Goal: Navigation & Orientation: Go to known website

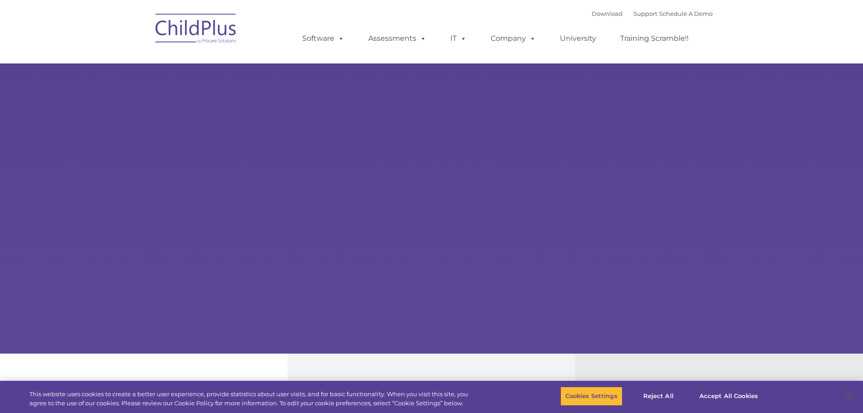
type input ""
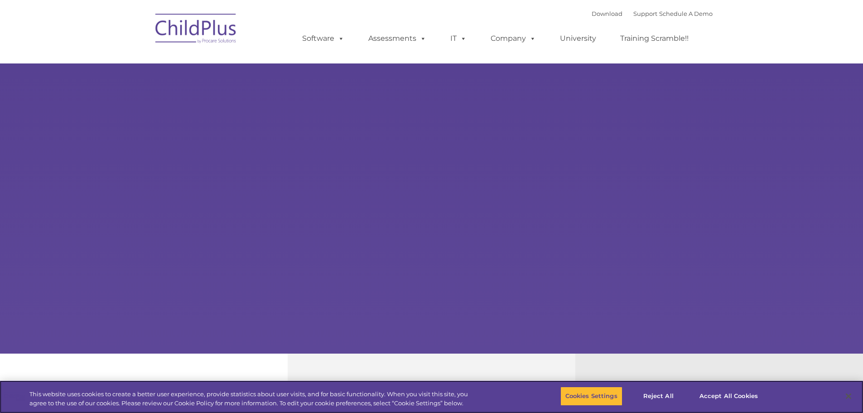
select select "MEDIUM"
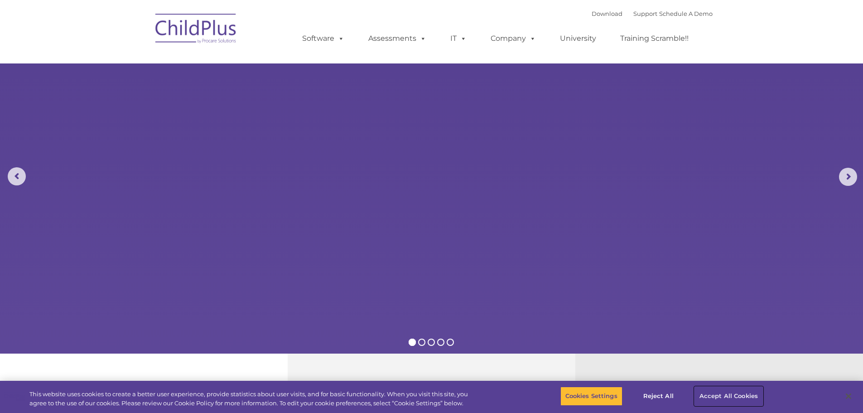
click at [728, 396] on button "Accept All Cookies" at bounding box center [729, 396] width 68 height 19
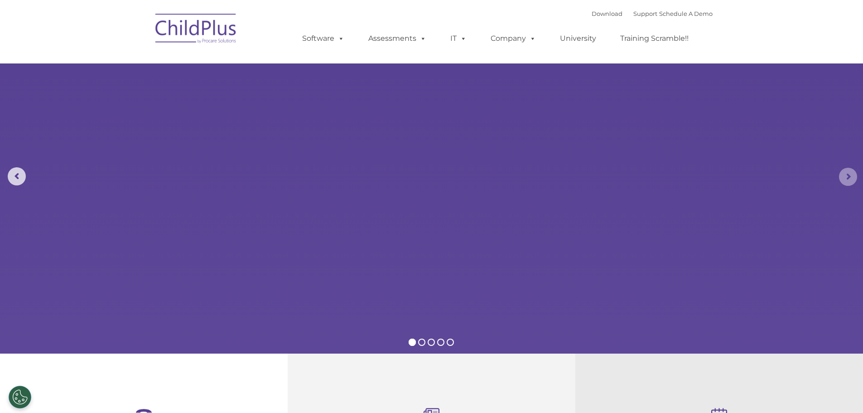
click at [842, 177] on rs-arrow at bounding box center [848, 177] width 18 height 18
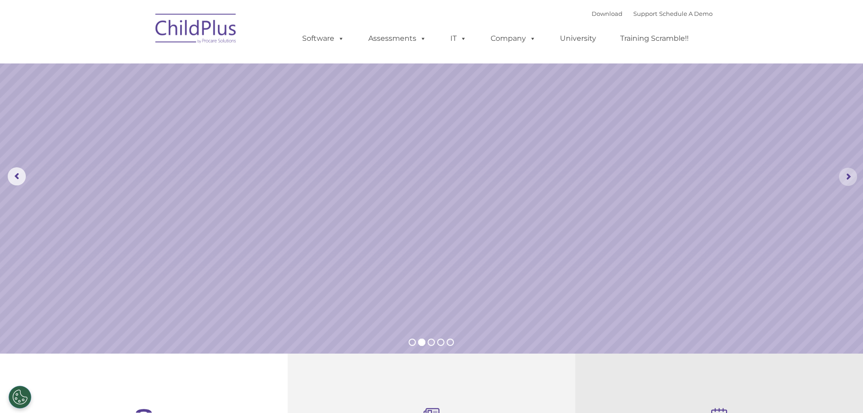
click at [847, 179] on rs-arrow at bounding box center [848, 177] width 18 height 18
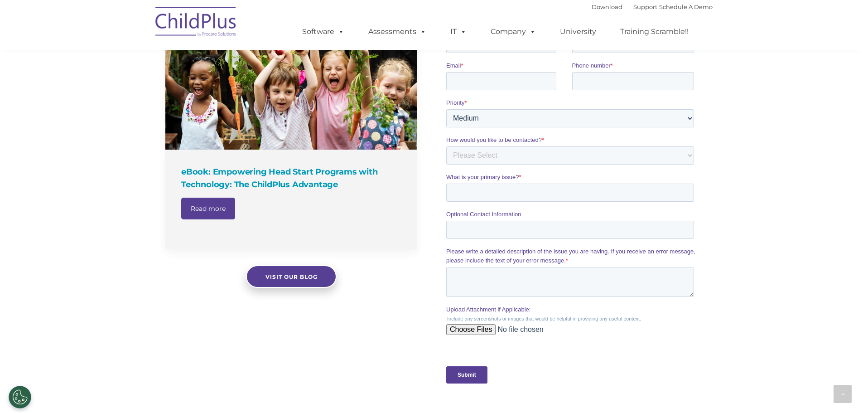
scroll to position [710, 0]
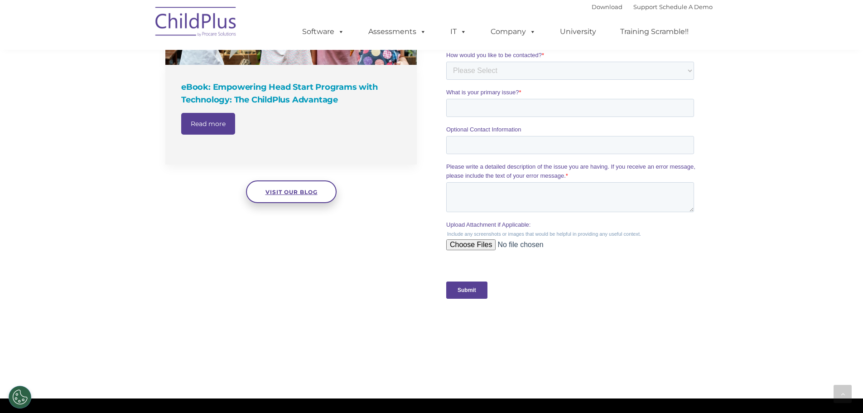
click at [280, 193] on span "Visit our blog" at bounding box center [291, 191] width 52 height 7
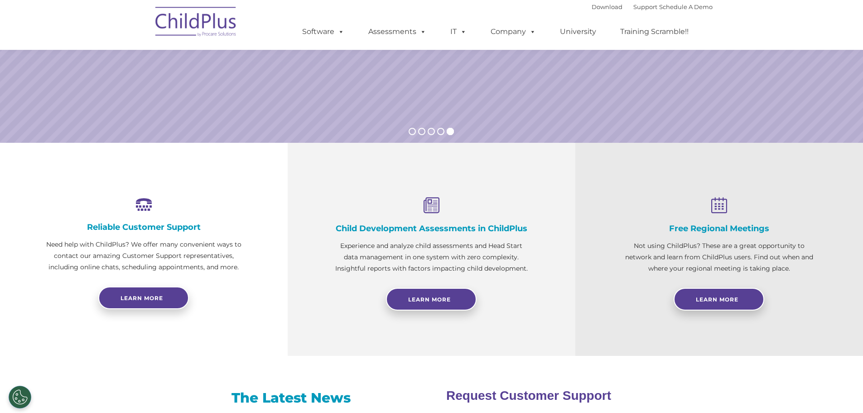
scroll to position [0, 0]
